Goal: Task Accomplishment & Management: Manage account settings

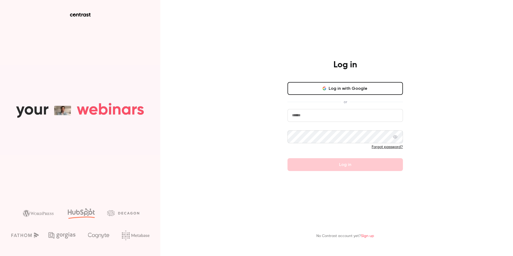
click at [342, 95] on div "Log in with Google or Forgot password? Log in" at bounding box center [344, 126] width 115 height 89
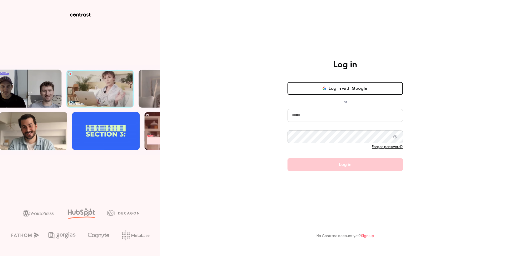
click at [338, 92] on button "Log in with Google" at bounding box center [344, 88] width 115 height 13
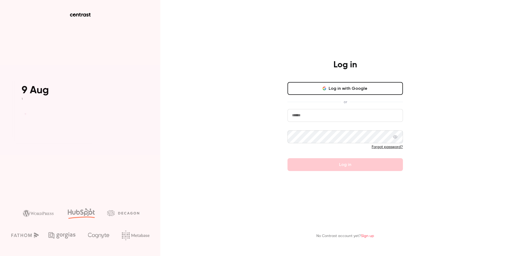
click at [328, 116] on input "email" at bounding box center [344, 115] width 115 height 13
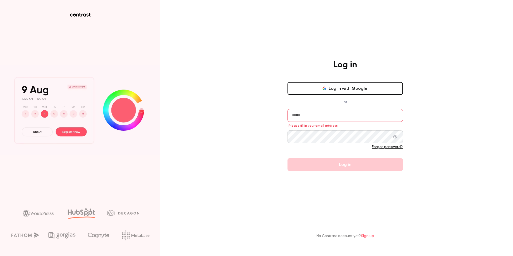
type input "**********"
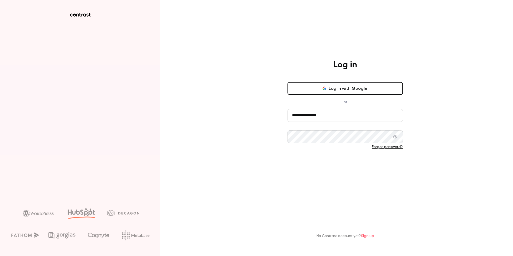
click at [333, 163] on button "Log in" at bounding box center [344, 164] width 115 height 13
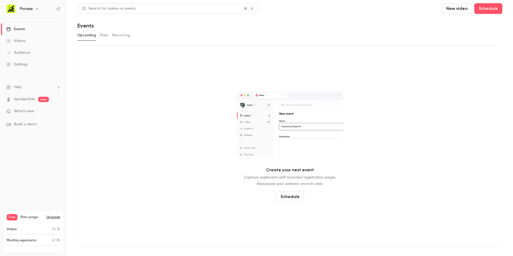
click at [32, 10] on h6 "Pvcase" at bounding box center [26, 8] width 13 height 5
click at [26, 9] on h6 "Pvcase" at bounding box center [26, 8] width 13 height 5
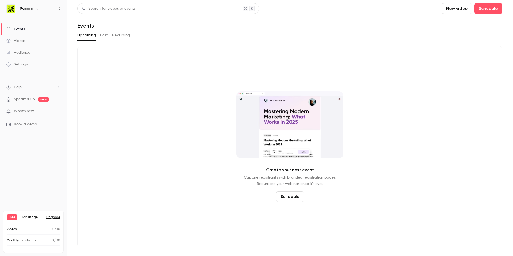
click at [30, 9] on h6 "Pvcase" at bounding box center [26, 8] width 13 height 5
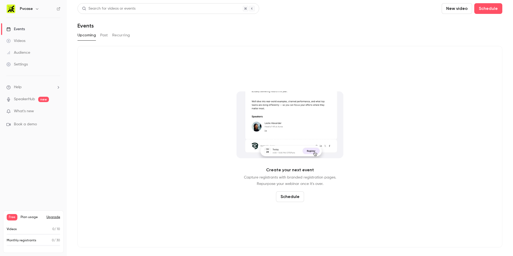
click at [35, 10] on icon "button" at bounding box center [37, 9] width 4 height 4
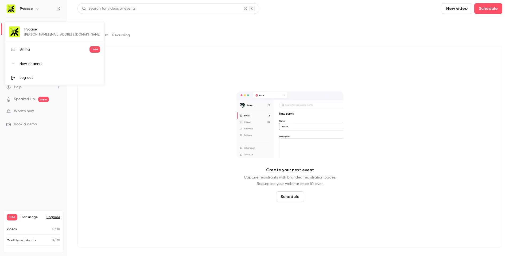
click at [44, 192] on div at bounding box center [256, 128] width 513 height 256
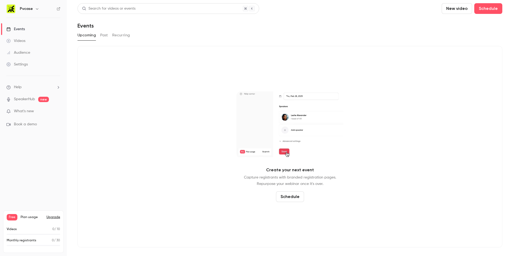
click at [24, 64] on div "Settings" at bounding box center [16, 64] width 21 height 5
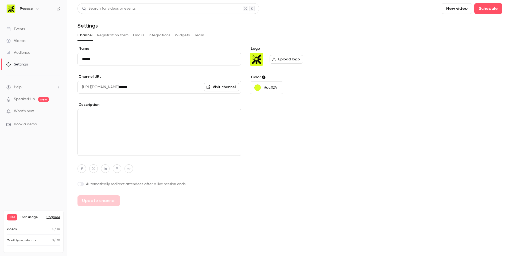
click at [200, 35] on button "Team" at bounding box center [199, 35] width 10 height 9
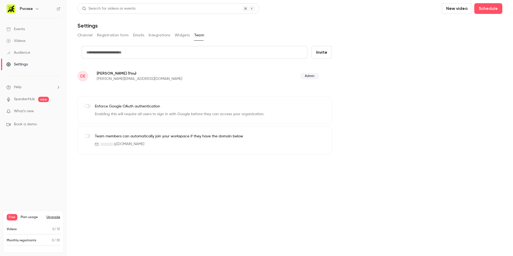
click at [222, 49] on input "text" at bounding box center [194, 52] width 225 height 13
type input "**********"
click at [321, 53] on button "Invite" at bounding box center [321, 52] width 20 height 13
